Goal: Task Accomplishment & Management: Manage account settings

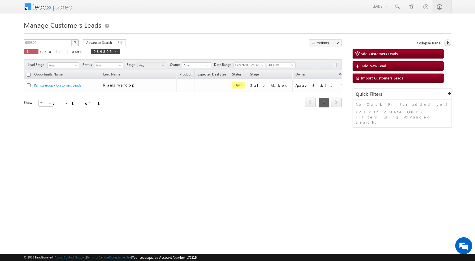
click at [40, 41] on input "989895" at bounding box center [48, 42] width 48 height 7
paste input "587"
type input "989587"
click at [71, 39] on button "button" at bounding box center [74, 42] width 7 height 7
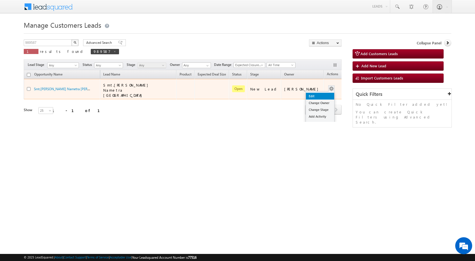
click at [318, 93] on link "Edit" at bounding box center [320, 96] width 28 height 7
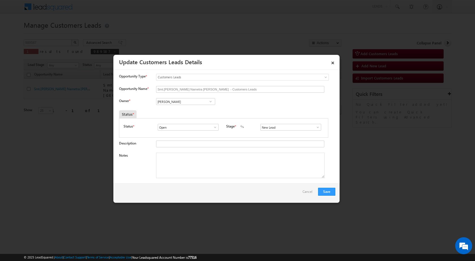
click at [315, 128] on span at bounding box center [318, 127] width 6 height 5
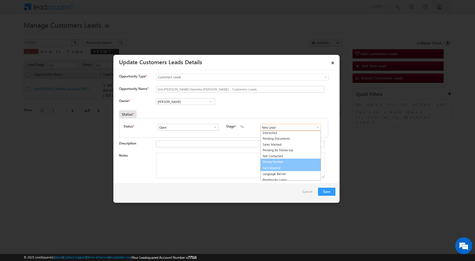
scroll to position [8, 0]
click at [271, 168] on link "Sale Marked" at bounding box center [291, 166] width 61 height 7
type input "Sale Marked"
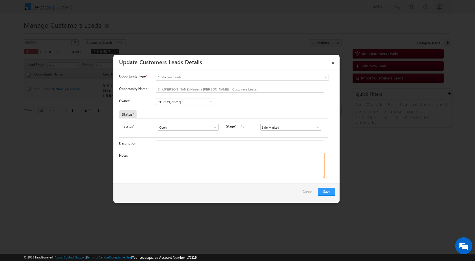
click at [188, 169] on textarea "Notes" at bounding box center [240, 165] width 169 height 25
paste textarea "989587 / VB_Know_More / Smt.[PERSON_NAME] Nametra [PERSON_NAME] / 7276345971 / …"
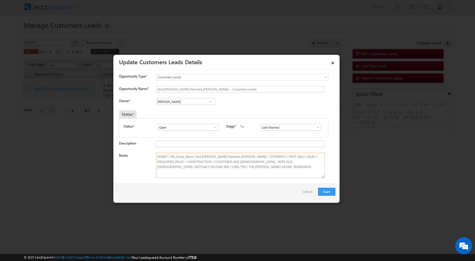
type textarea "989587 / VB_Know_More / Smt.[PERSON_NAME] Nametra [PERSON_NAME] / 7276345971 / …"
click at [257, 105] on div "Owner * Vikas Halwai Vikas Halwai Vikas Halwai" at bounding box center [227, 102] width 216 height 9
click at [183, 100] on input "[PERSON_NAME]" at bounding box center [185, 101] width 59 height 7
paste input "[PERSON_NAME] [PERSON_NAME]"
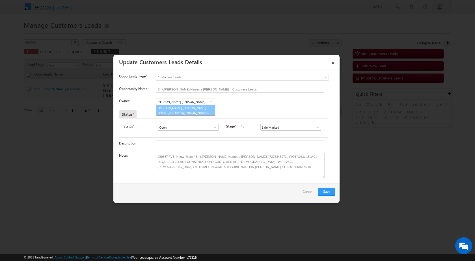
click at [186, 112] on span "[EMAIL_ADDRESS][PERSON_NAME][DOMAIN_NAME]" at bounding box center [183, 113] width 51 height 4
type input "[PERSON_NAME] [PERSON_NAME]"
click at [266, 106] on div "Owner * Vikas Halwai Vikas Halwai Vikas Halwai Ashish Kailash [PERSON_NAME] [PE…" at bounding box center [227, 102] width 216 height 9
click at [327, 190] on button "Save" at bounding box center [326, 192] width 17 height 8
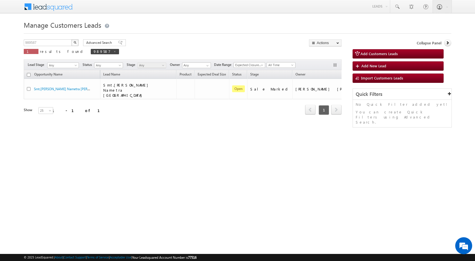
click at [197, 175] on html "Menu Shubham Khandare sitar a8@ks erve." at bounding box center [237, 87] width 475 height 175
